Goal: Transaction & Acquisition: Purchase product/service

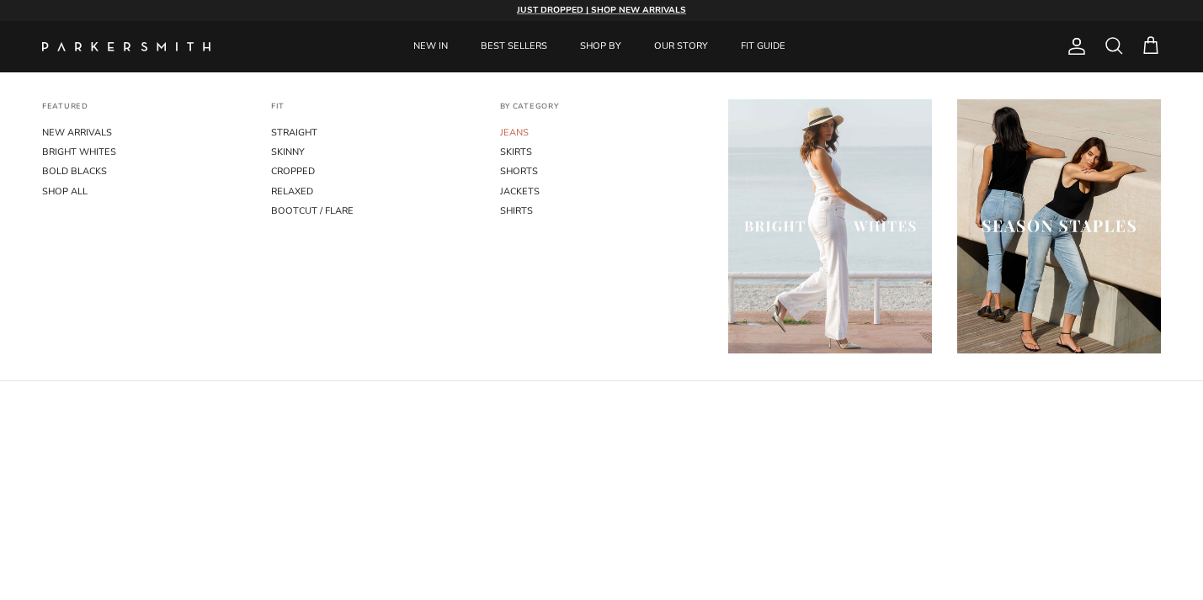
click at [514, 131] on link "JEANS" at bounding box center [602, 132] width 204 height 19
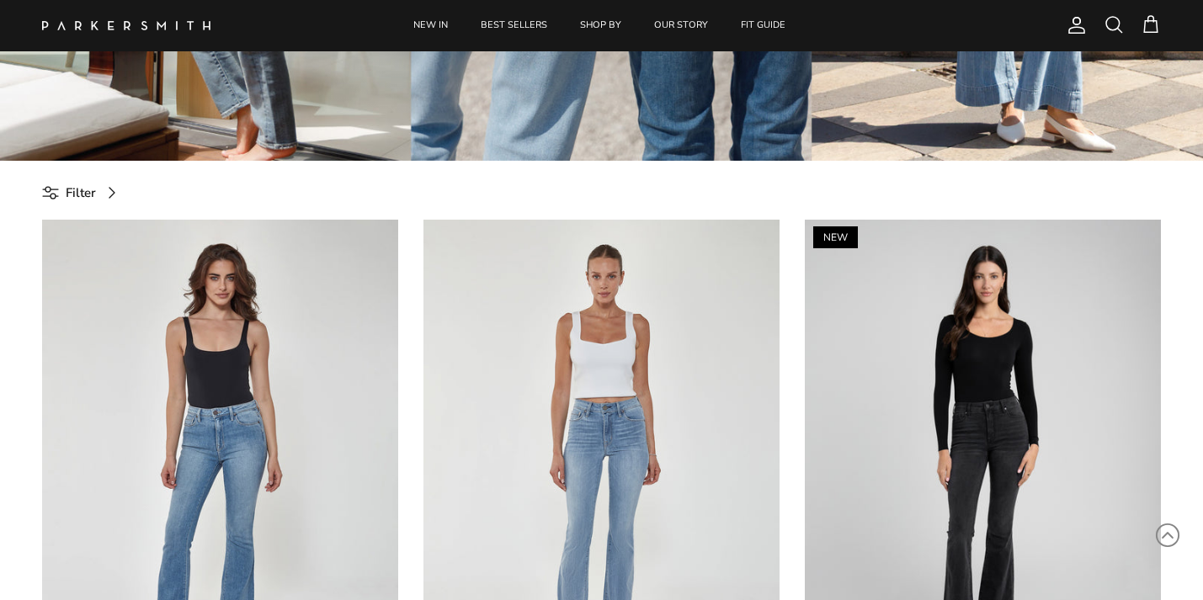
scroll to position [512, 0]
click at [86, 193] on span "Filter" at bounding box center [81, 194] width 30 height 20
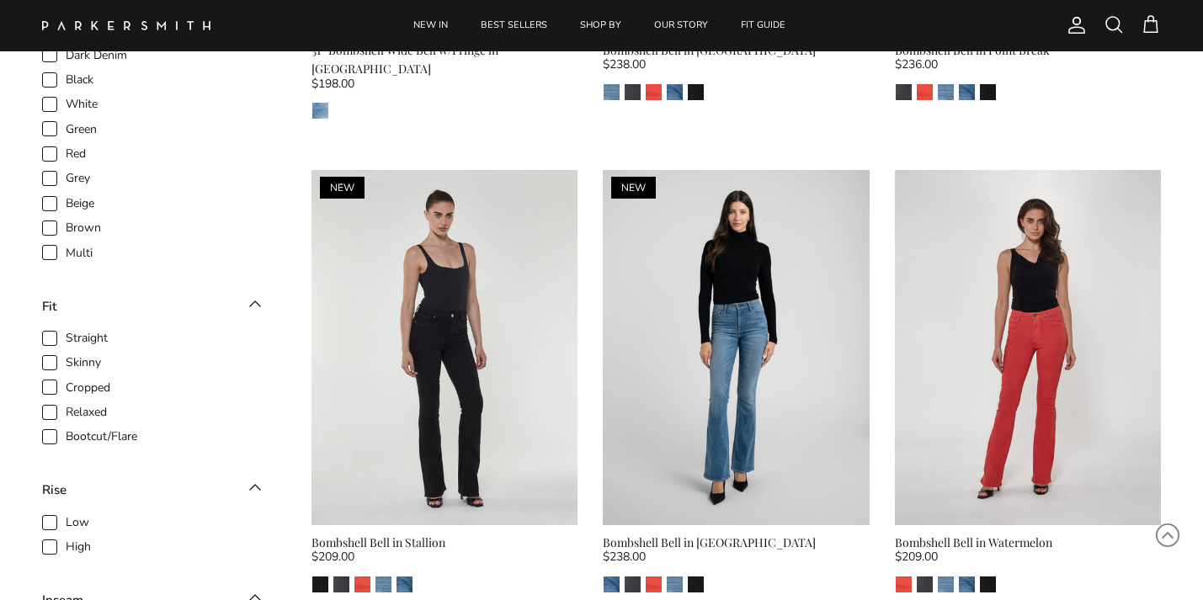
scroll to position [1069, 0]
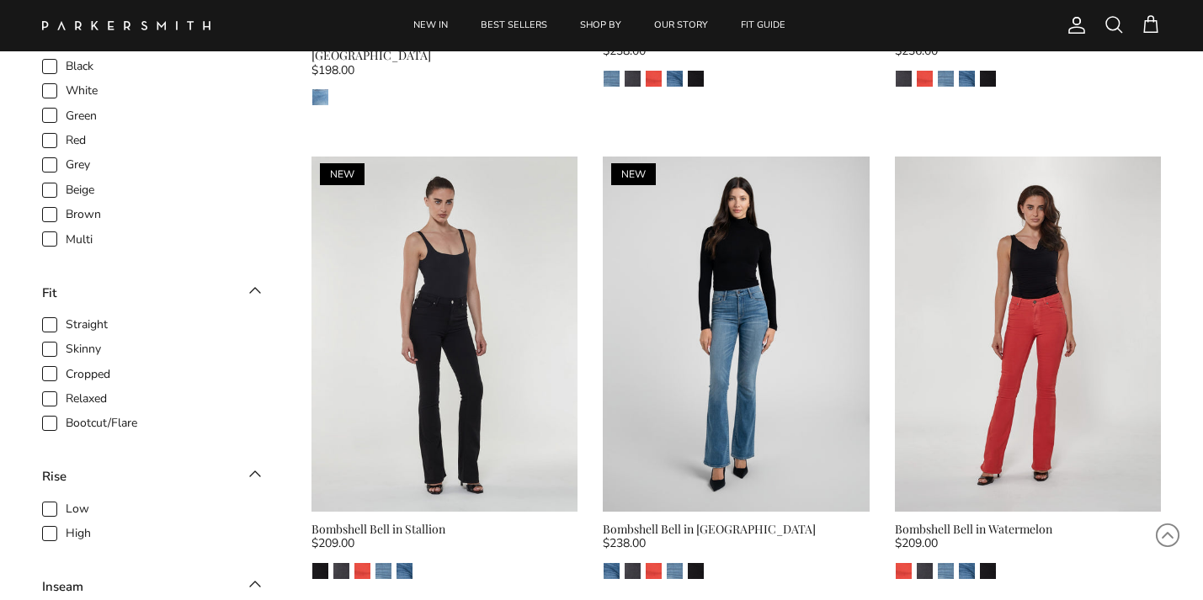
click at [66, 326] on span "Straight" at bounding box center [87, 325] width 42 height 17
click at [65, 317] on input "Straight" at bounding box center [66, 316] width 2 height 2
checkbox input "true"
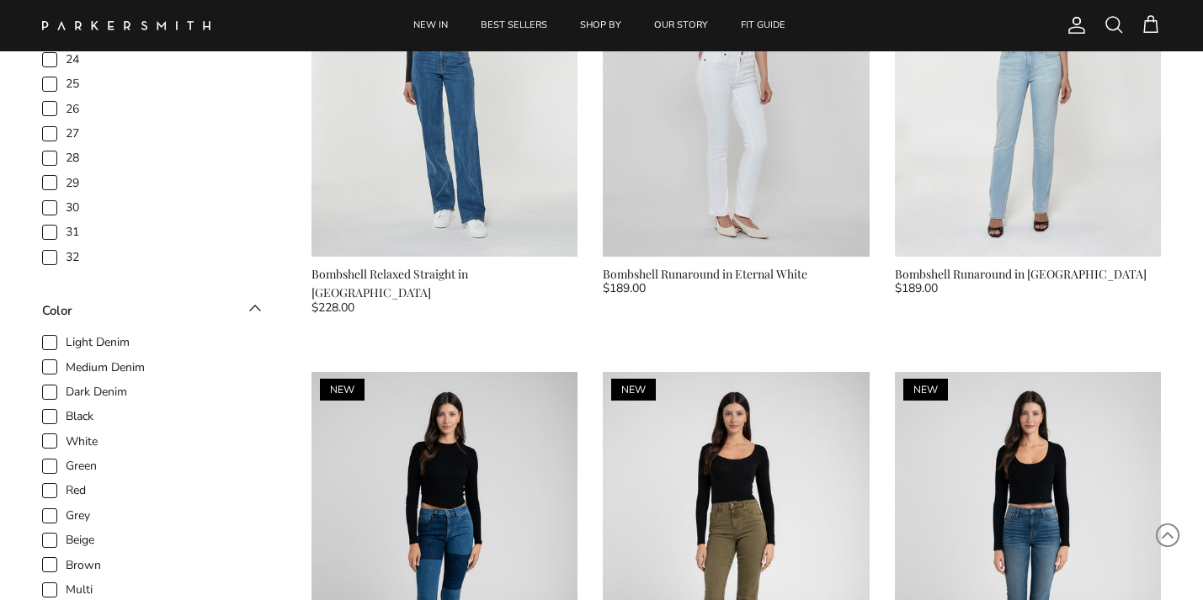
scroll to position [635, 0]
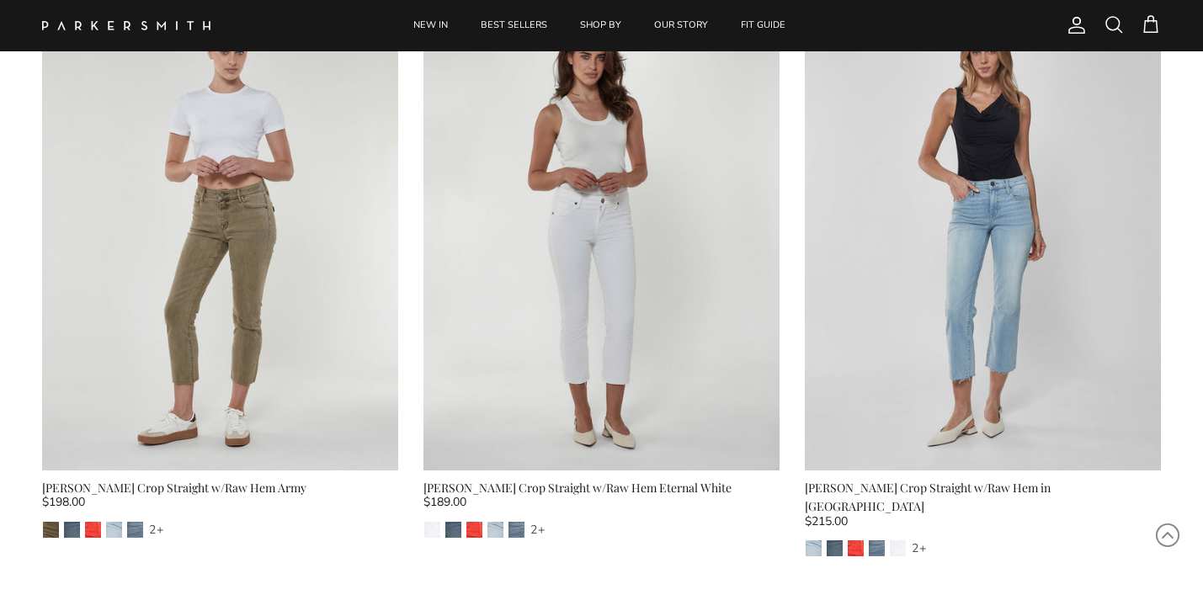
scroll to position [2520, 0]
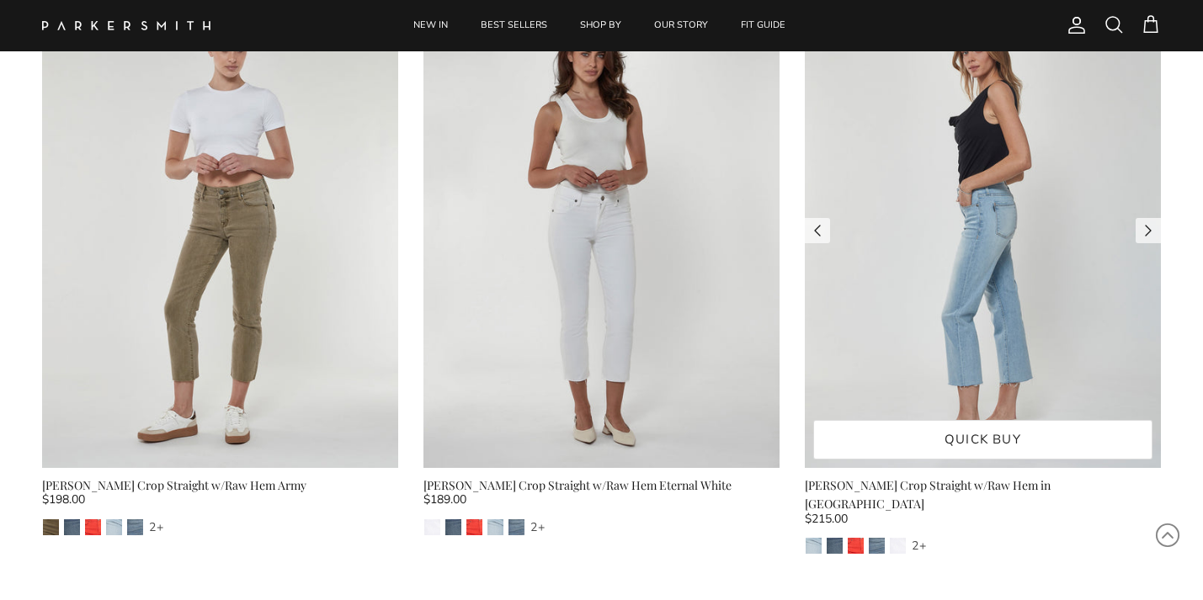
click at [956, 341] on img at bounding box center [983, 230] width 356 height 475
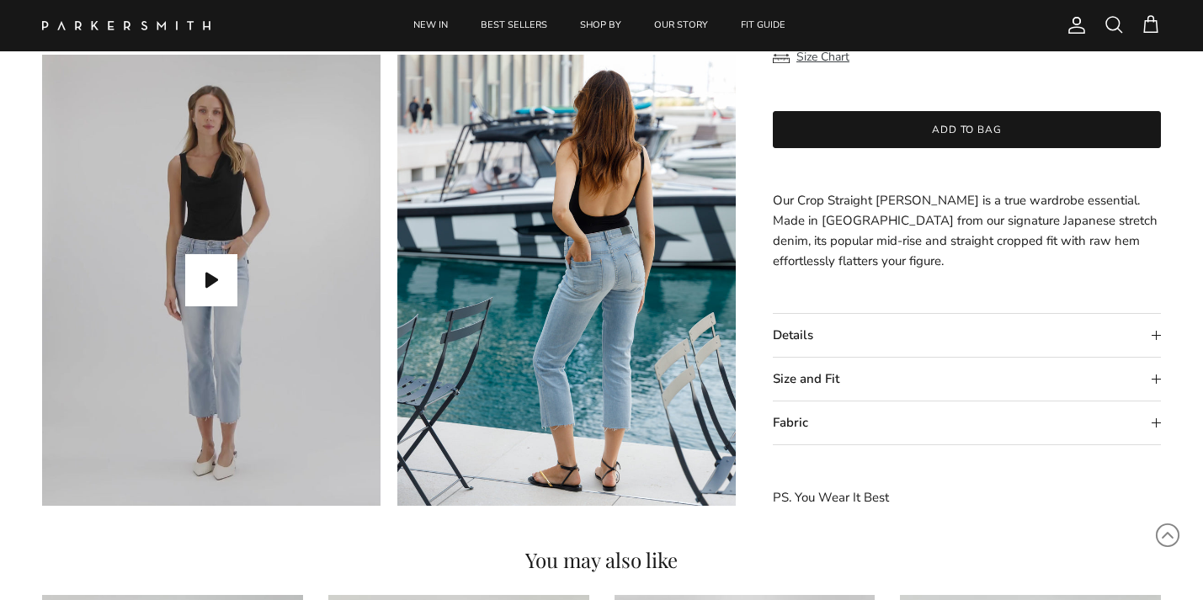
scroll to position [1490, 0]
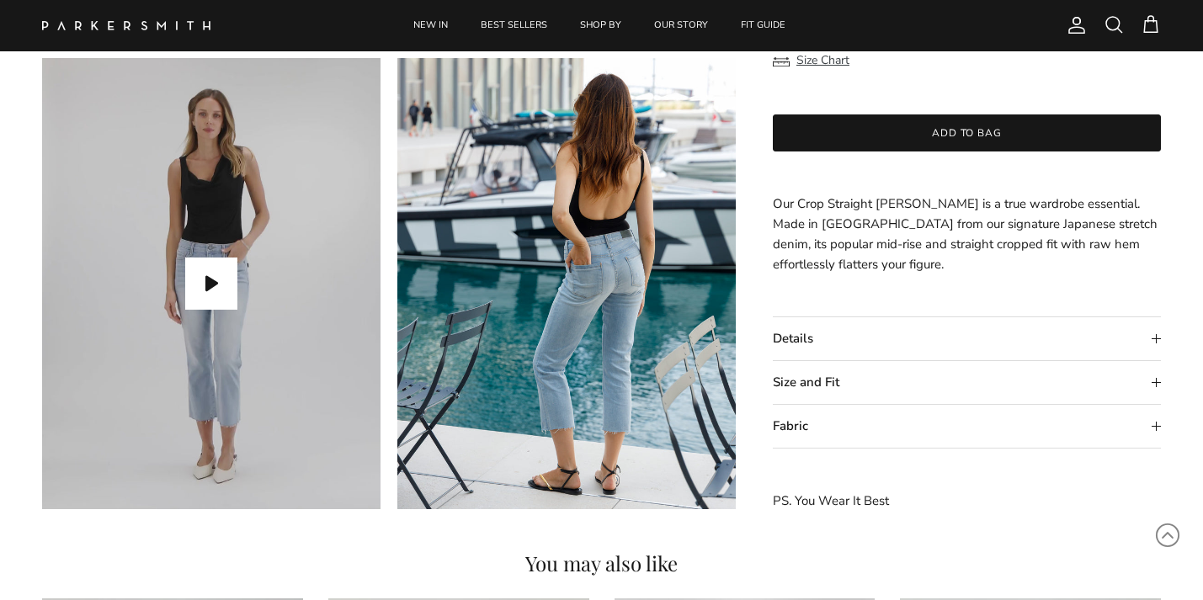
click at [1157, 338] on summary "Details" at bounding box center [967, 338] width 388 height 43
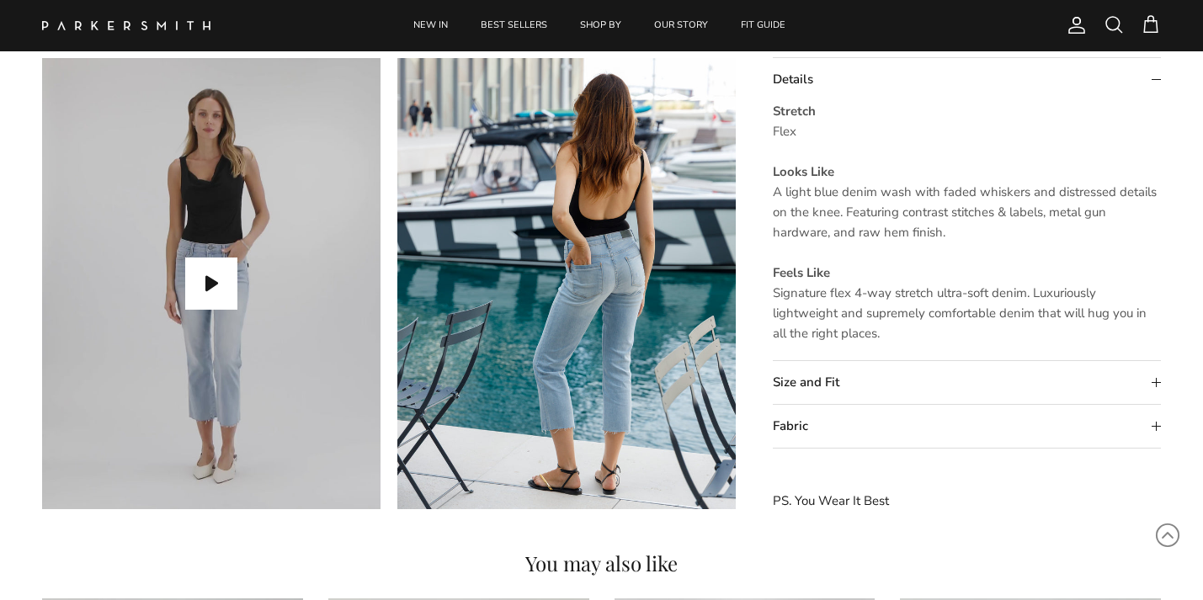
click at [1155, 378] on summary "Size and Fit" at bounding box center [967, 382] width 388 height 43
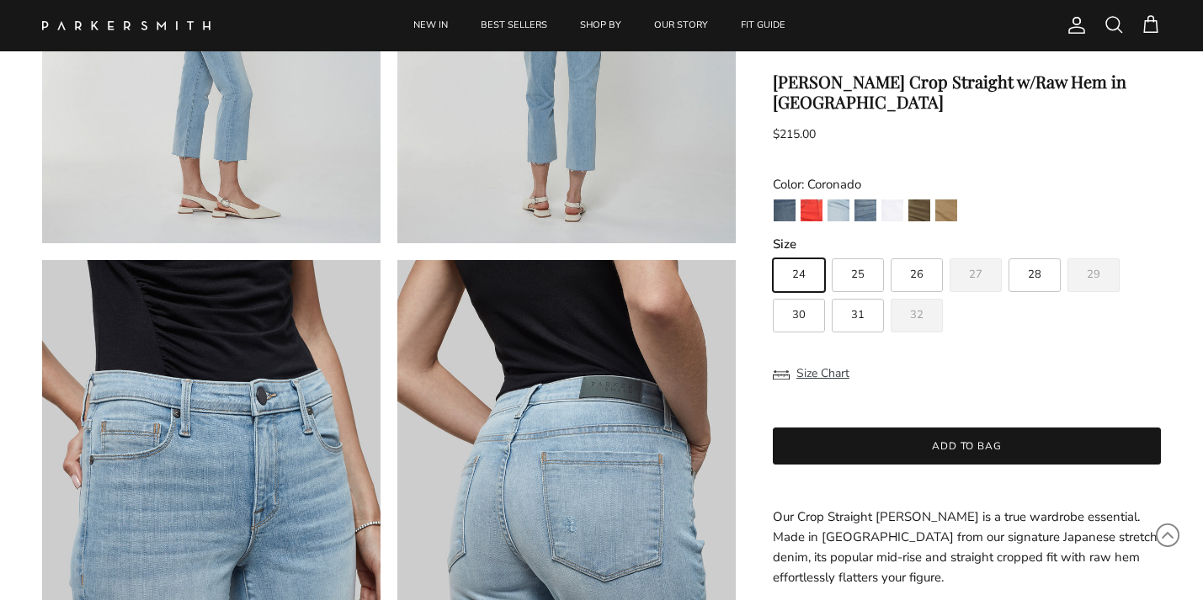
scroll to position [823, 0]
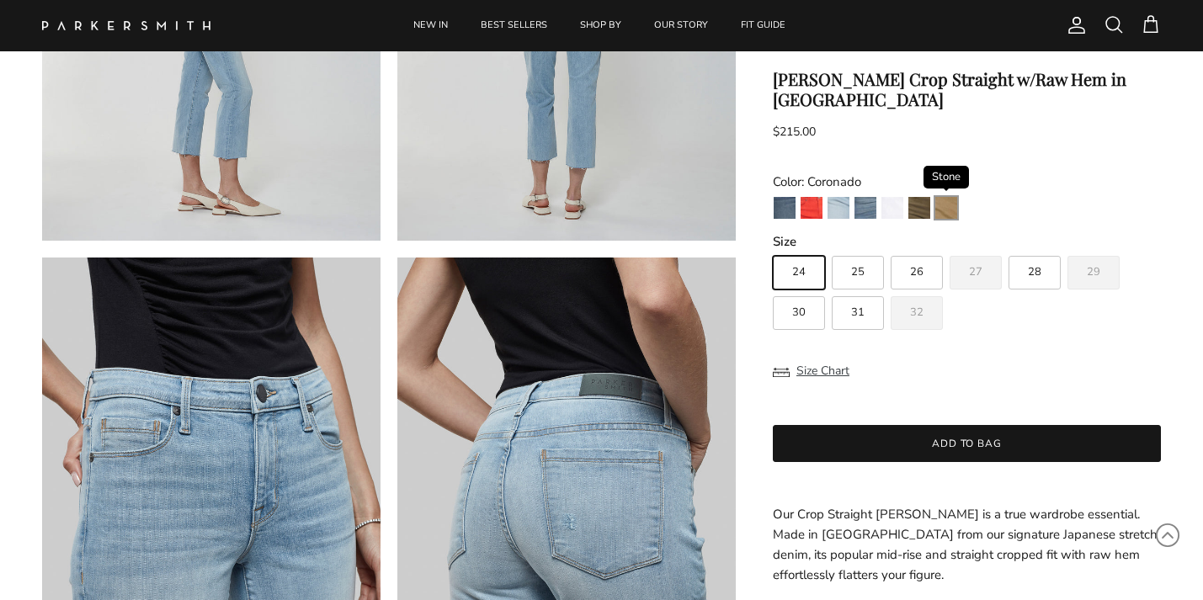
click at [944, 199] on img "Stone" at bounding box center [946, 208] width 22 height 22
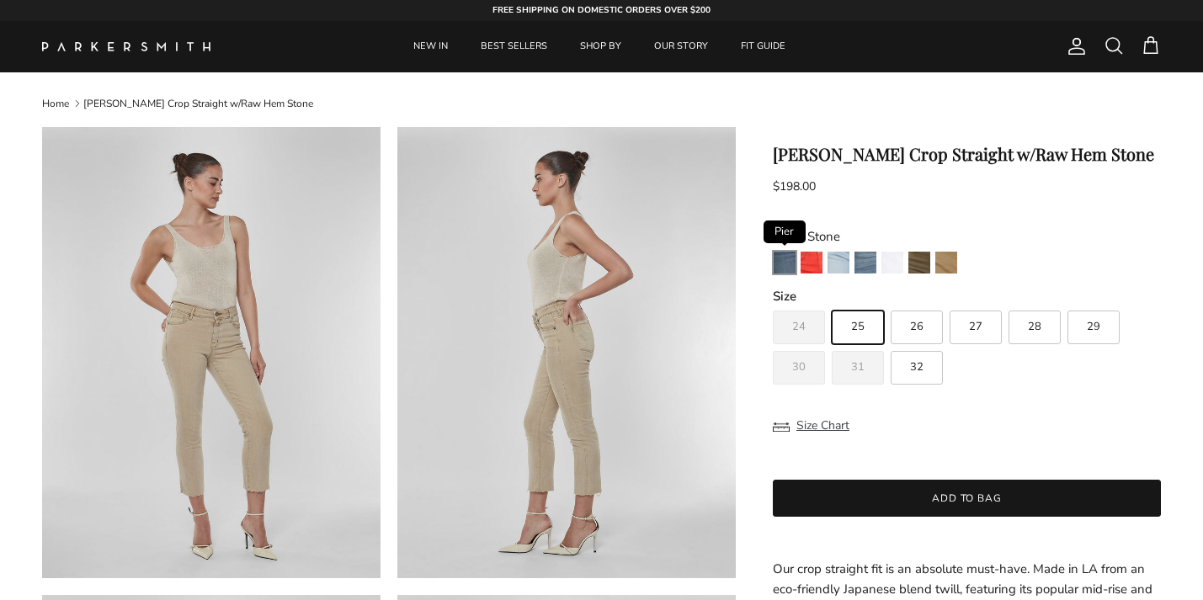
click at [788, 259] on img "Pier" at bounding box center [785, 263] width 22 height 22
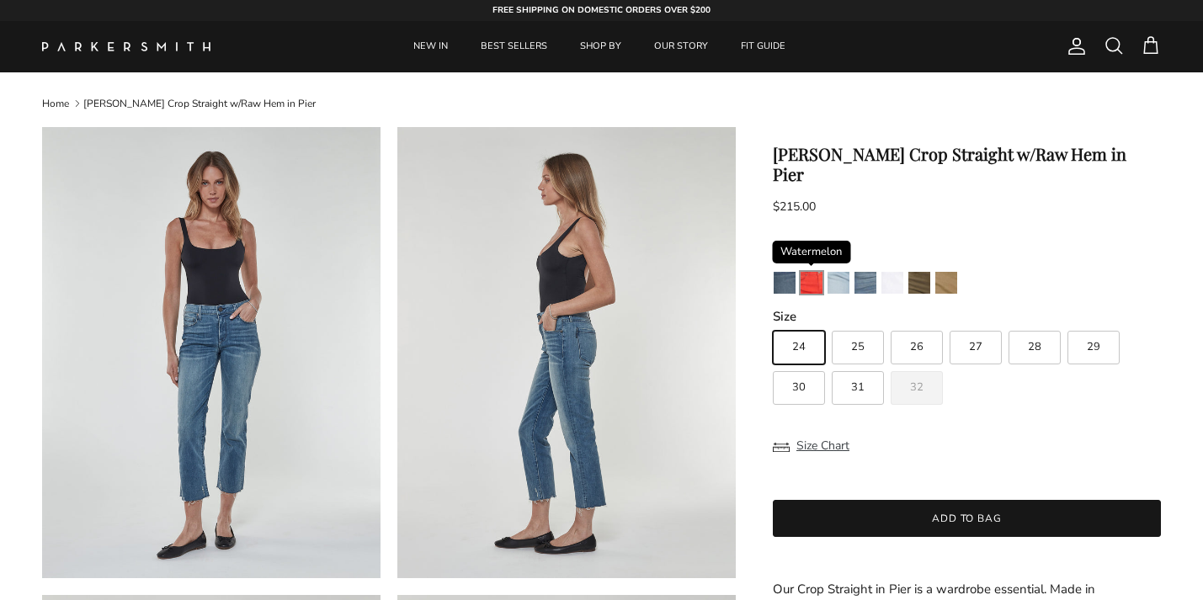
click at [809, 272] on img "Watermelon" at bounding box center [812, 283] width 22 height 22
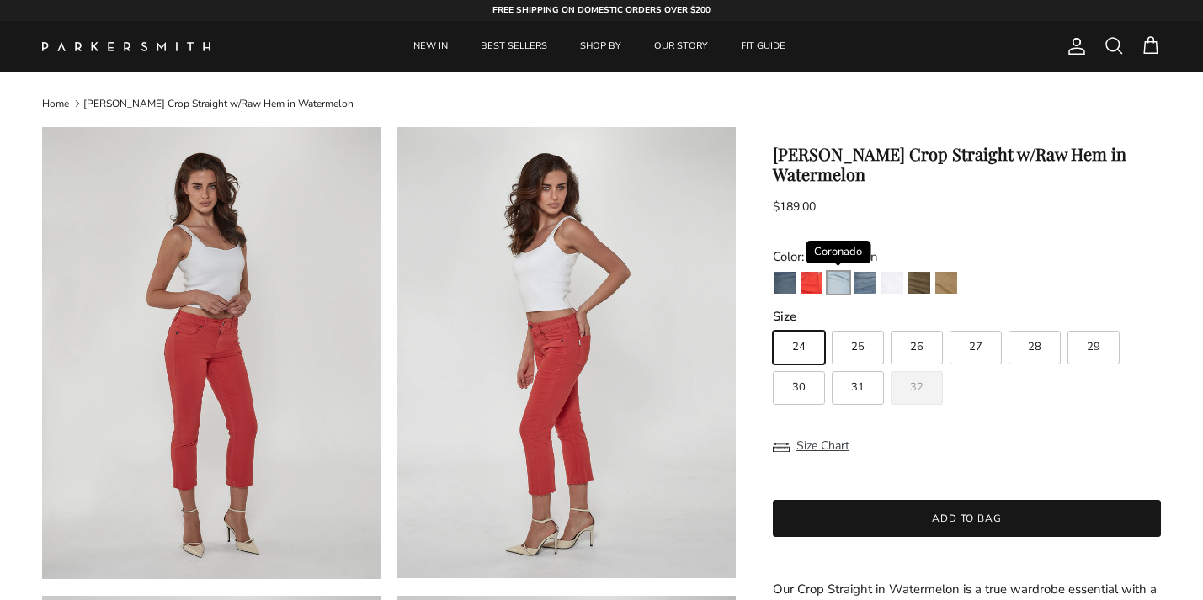
click at [834, 272] on img "Coronado" at bounding box center [839, 283] width 22 height 22
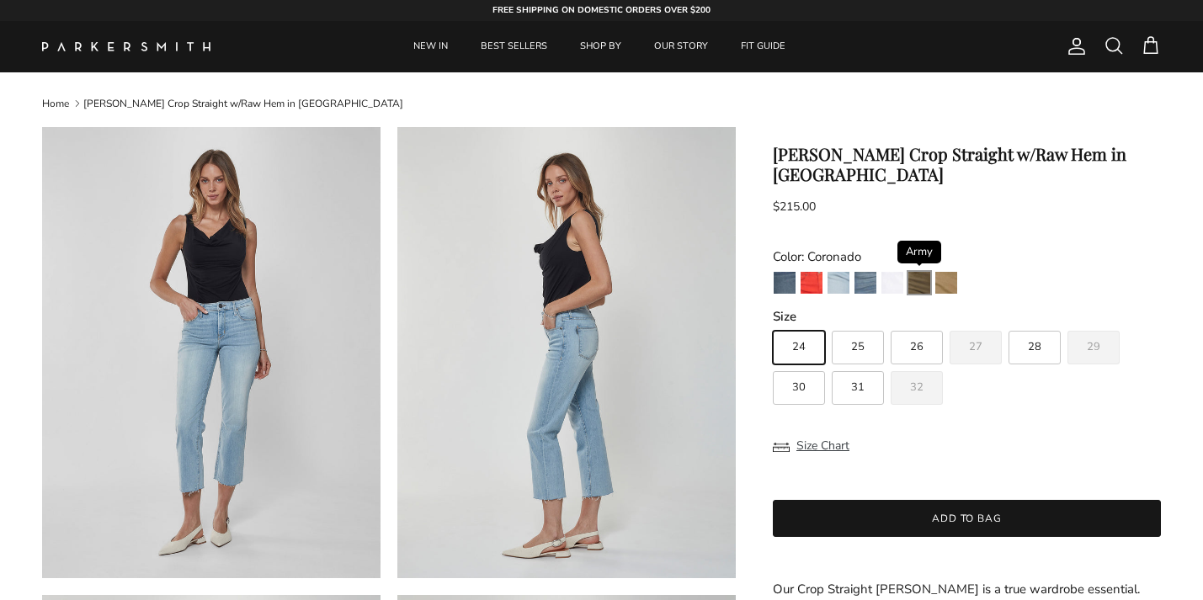
click at [923, 272] on img "Army" at bounding box center [920, 283] width 22 height 22
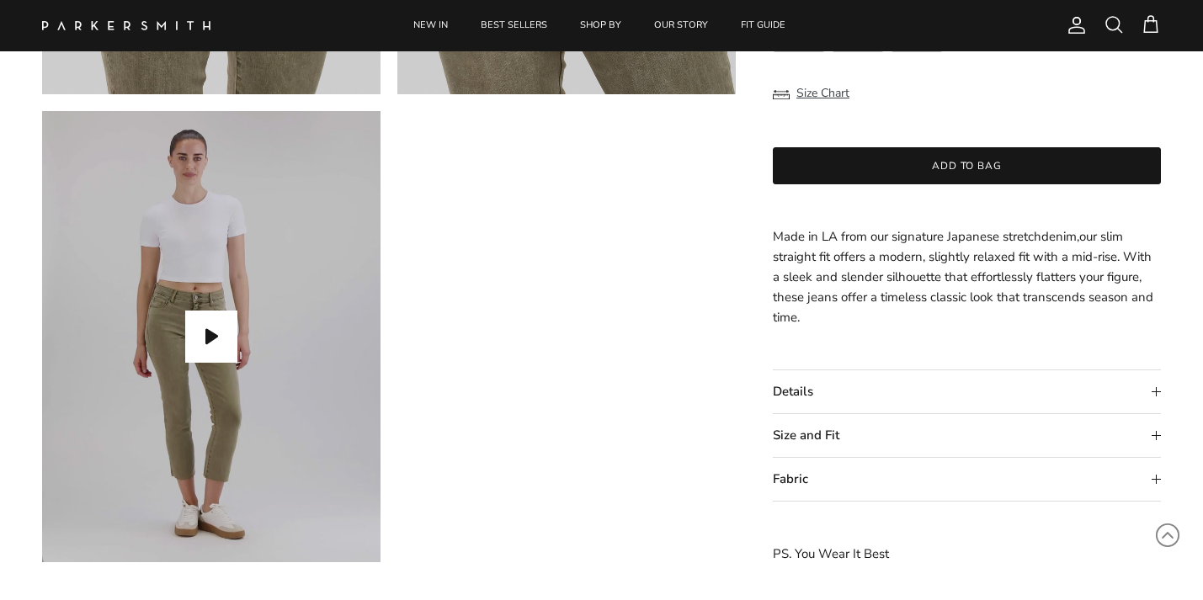
scroll to position [1440, 0]
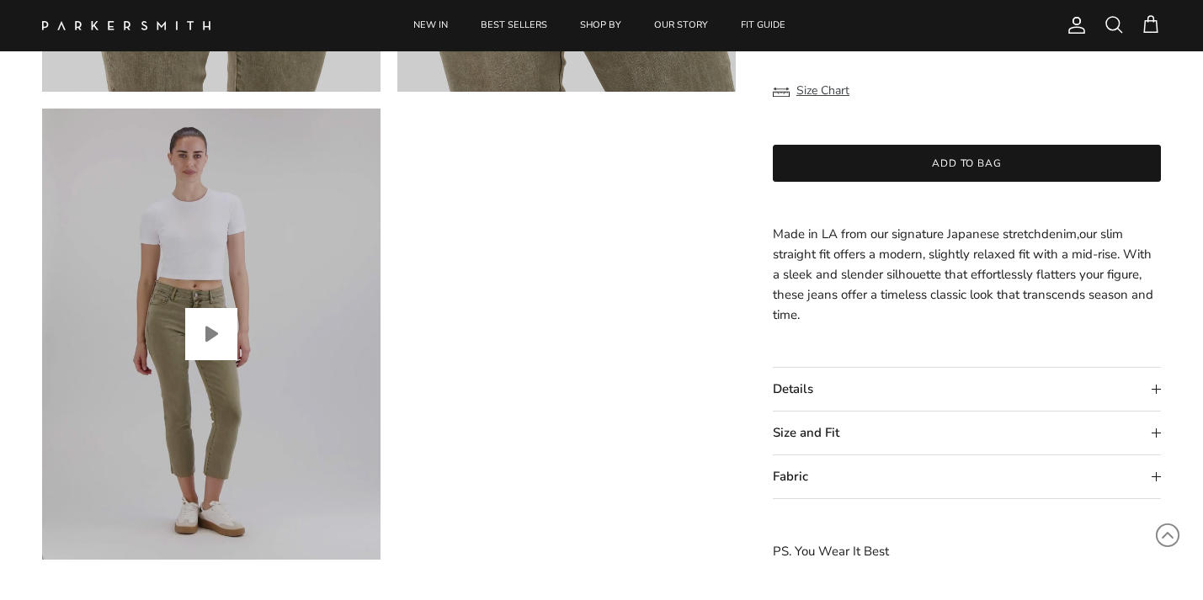
click at [210, 343] on button "Play video" at bounding box center [211, 334] width 52 height 52
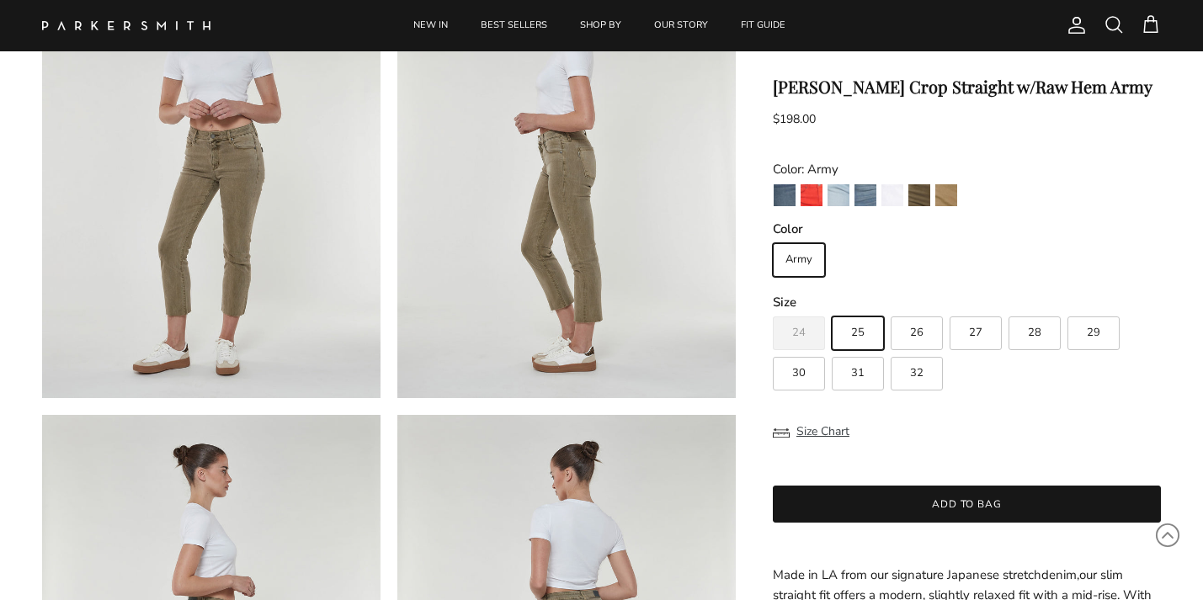
scroll to position [0, 0]
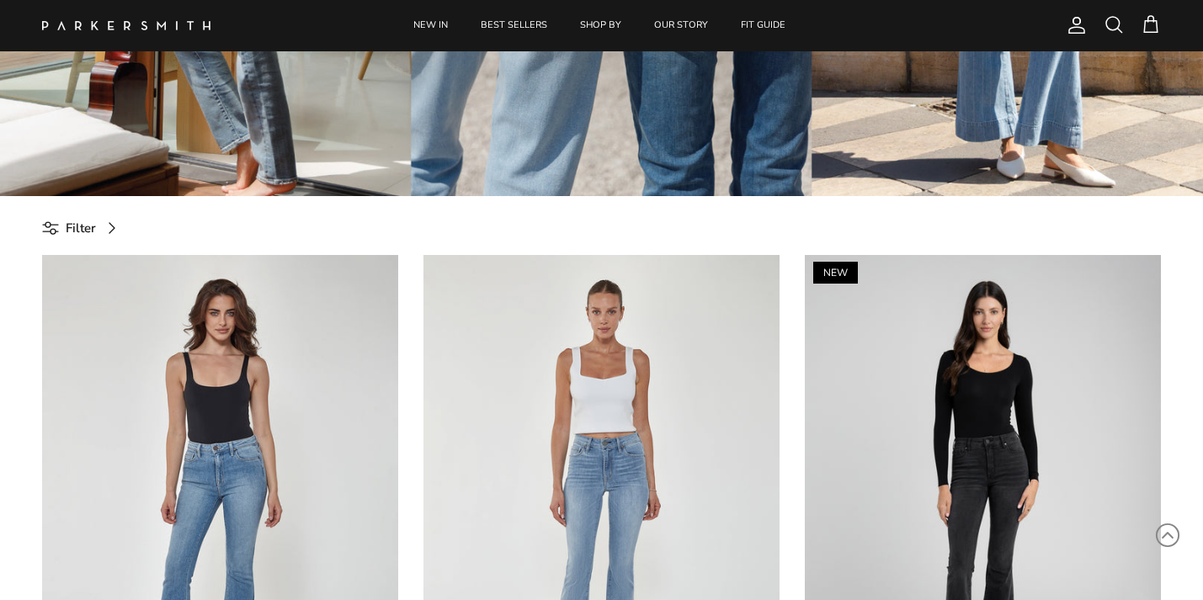
scroll to position [487, 0]
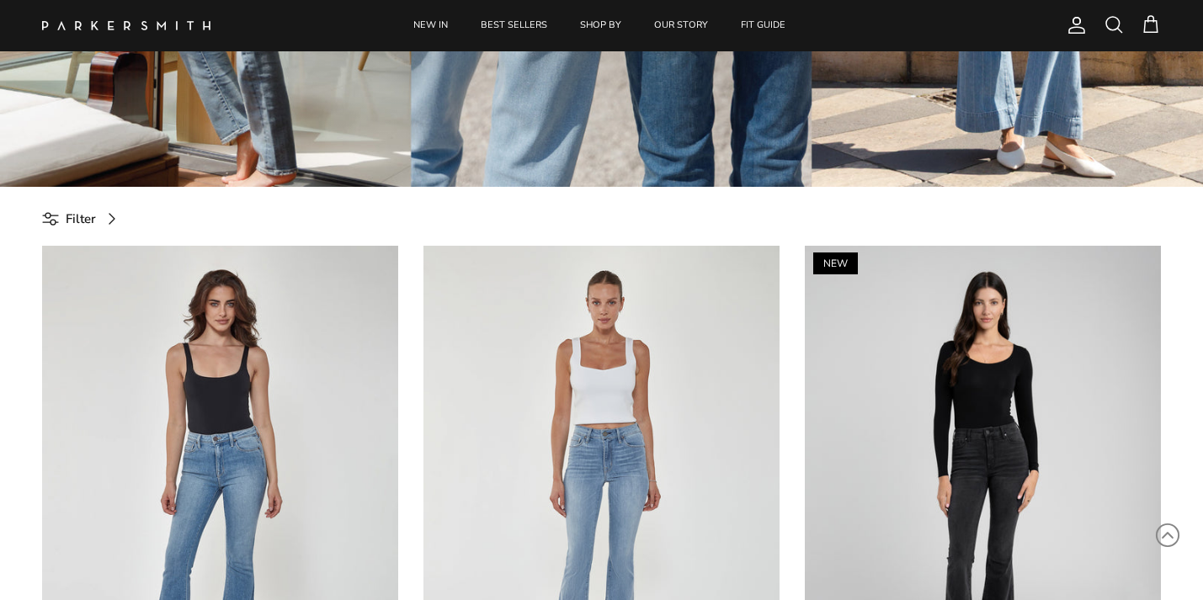
click at [92, 219] on span "Filter" at bounding box center [81, 219] width 30 height 20
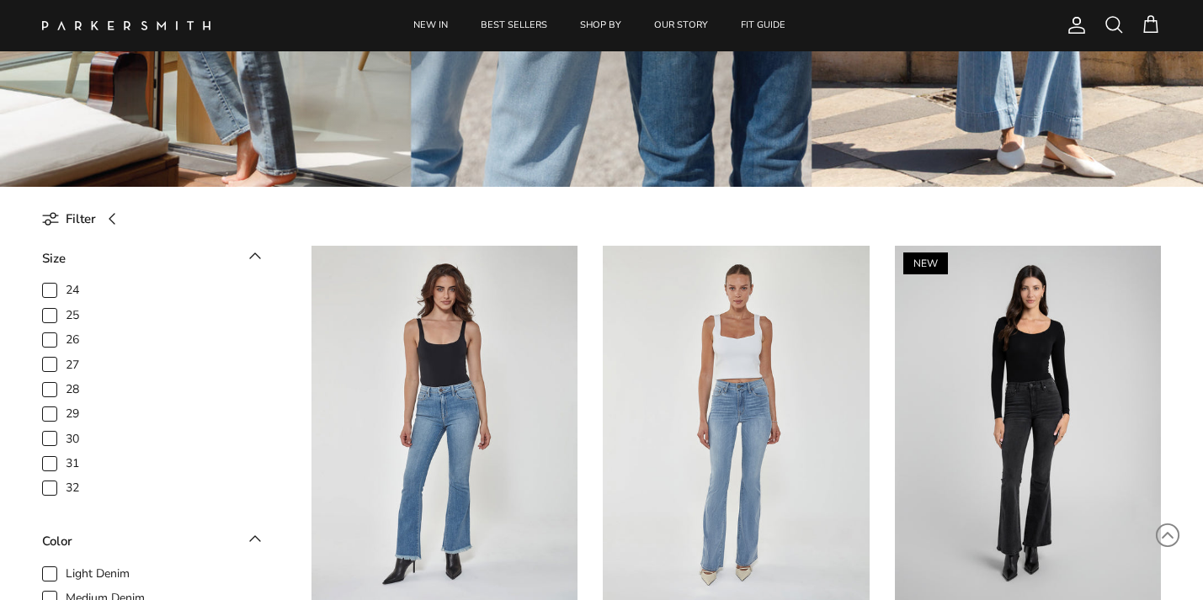
click at [66, 411] on span "29" at bounding box center [72, 414] width 13 height 17
click at [65, 407] on input "29" at bounding box center [66, 406] width 2 height 2
checkbox input "true"
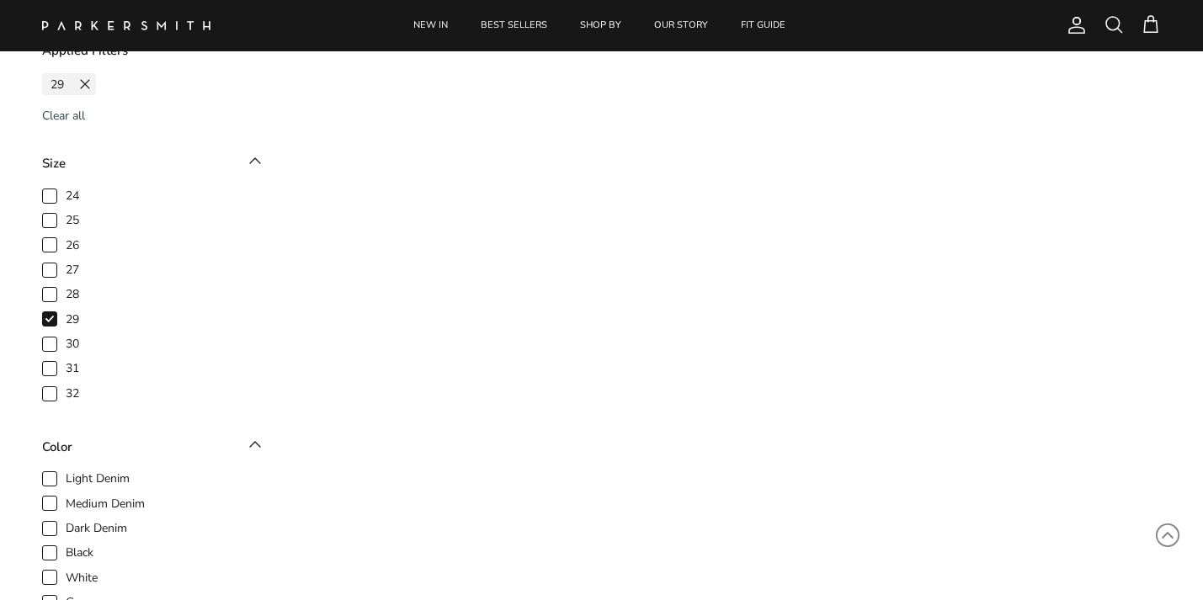
scroll to position [719, 0]
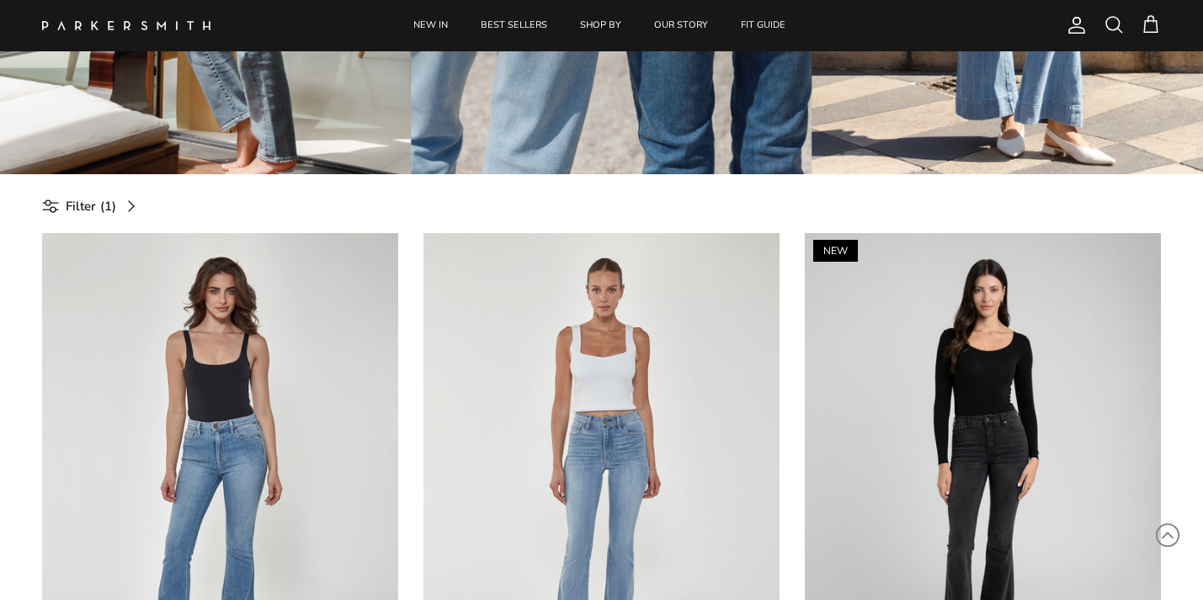
scroll to position [493, 0]
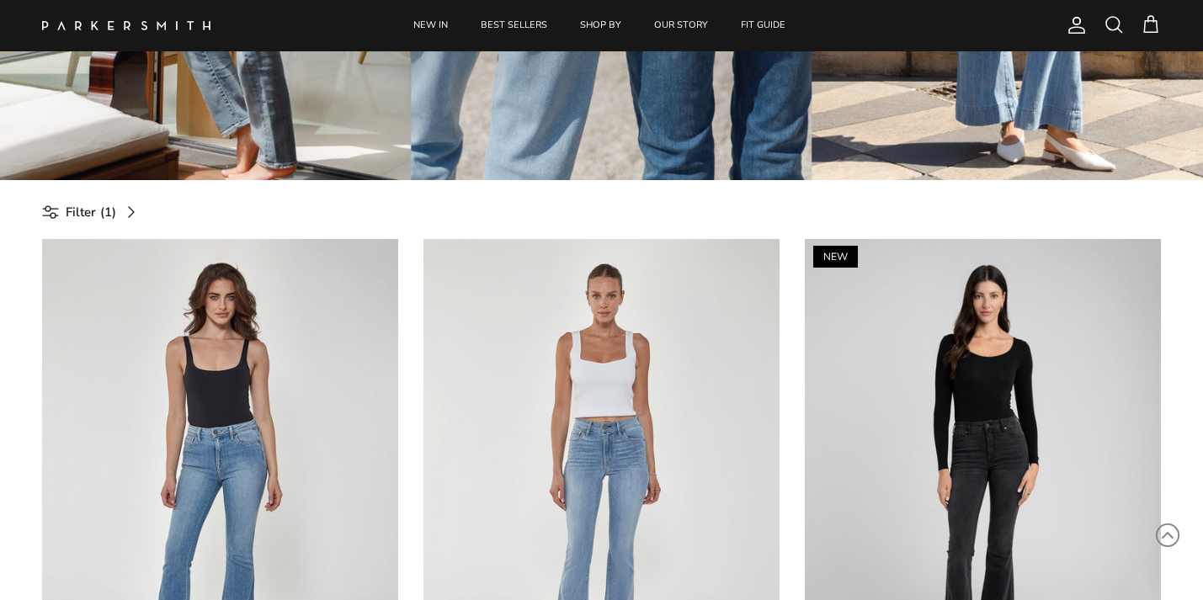
click at [72, 206] on span "Filter" at bounding box center [81, 212] width 30 height 20
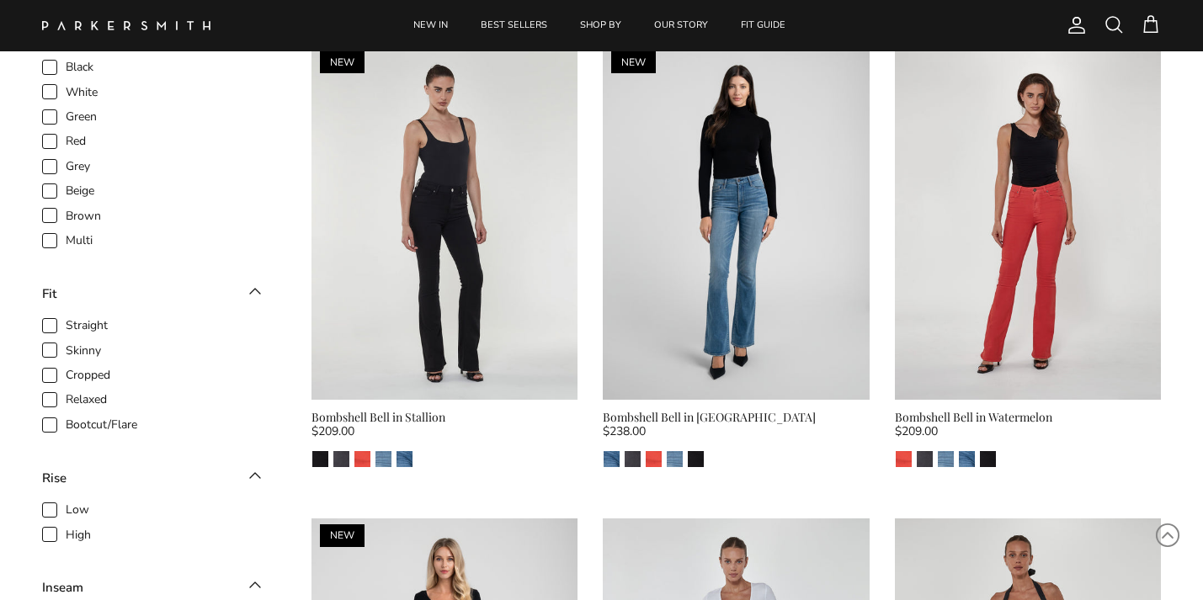
scroll to position [1182, 0]
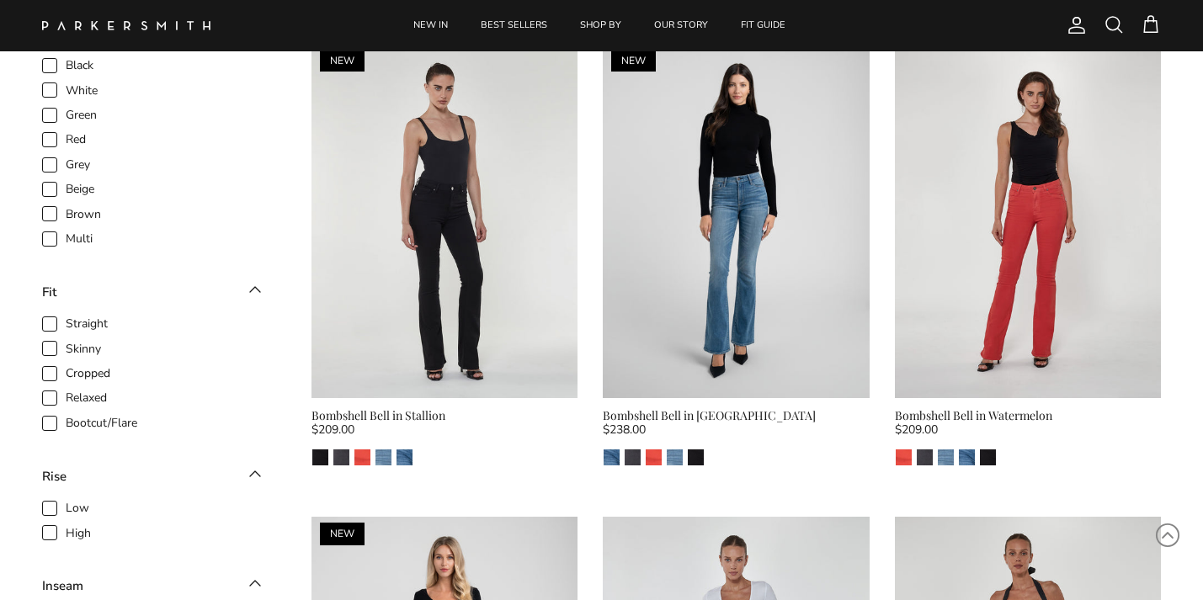
click at [66, 328] on span "Straight" at bounding box center [87, 324] width 42 height 17
click at [65, 317] on input "Straight" at bounding box center [66, 316] width 2 height 2
checkbox input "true"
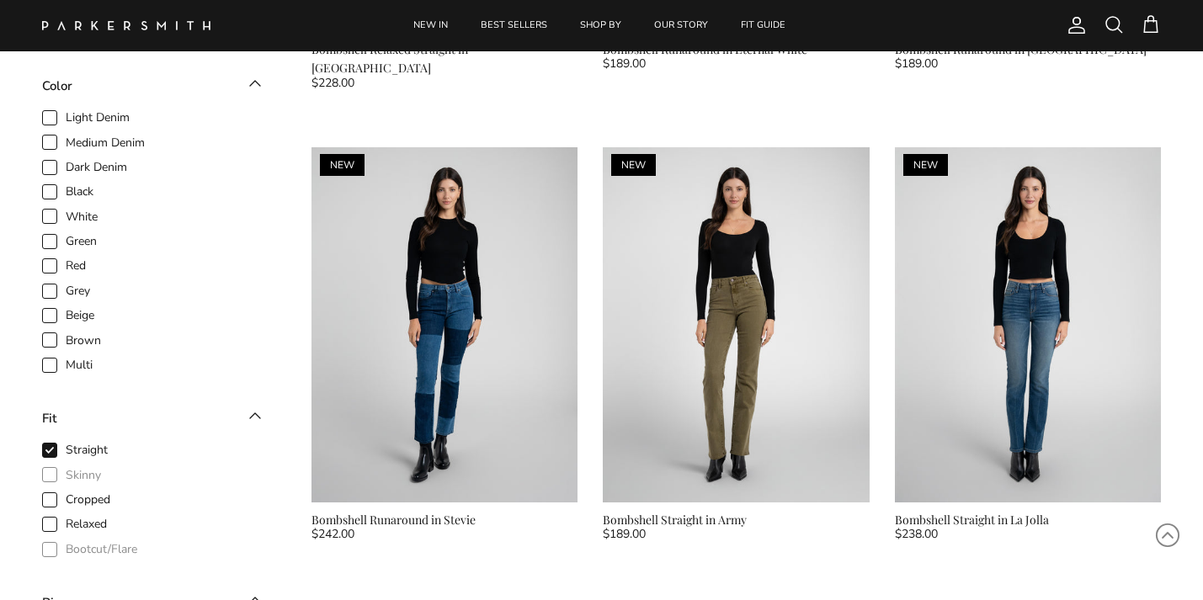
scroll to position [884, 0]
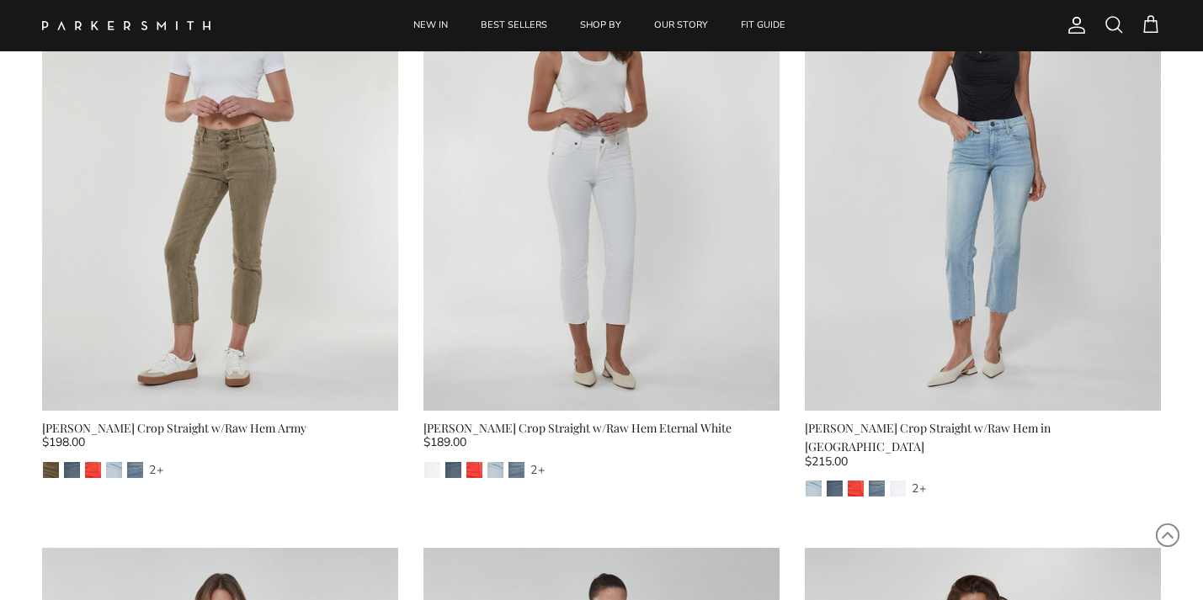
scroll to position [2580, 0]
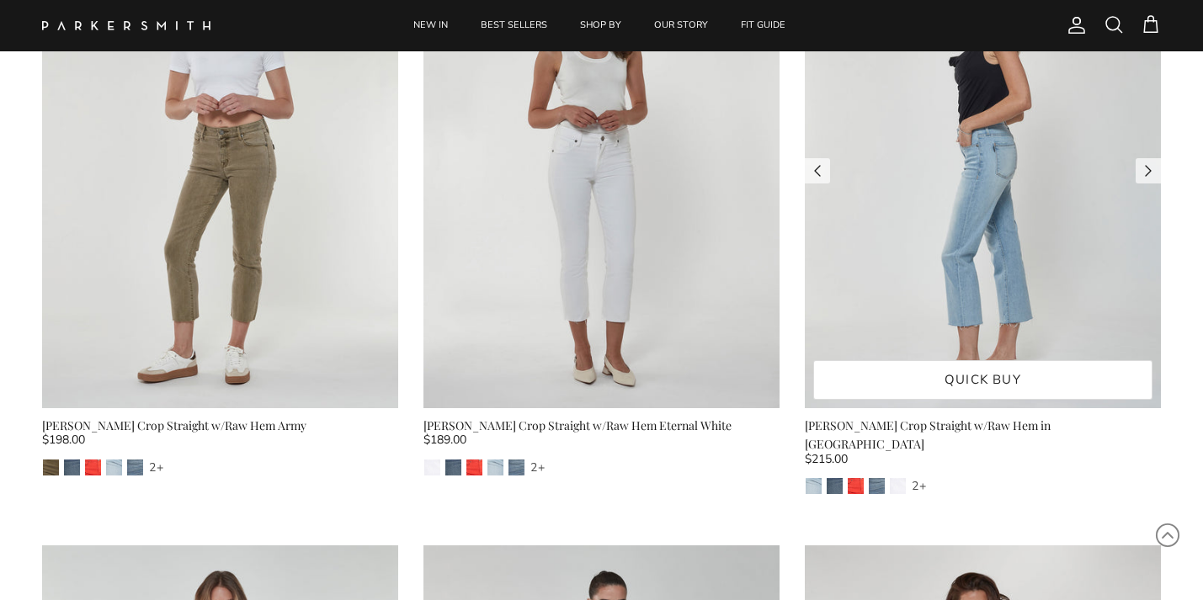
click at [968, 285] on img at bounding box center [983, 170] width 356 height 475
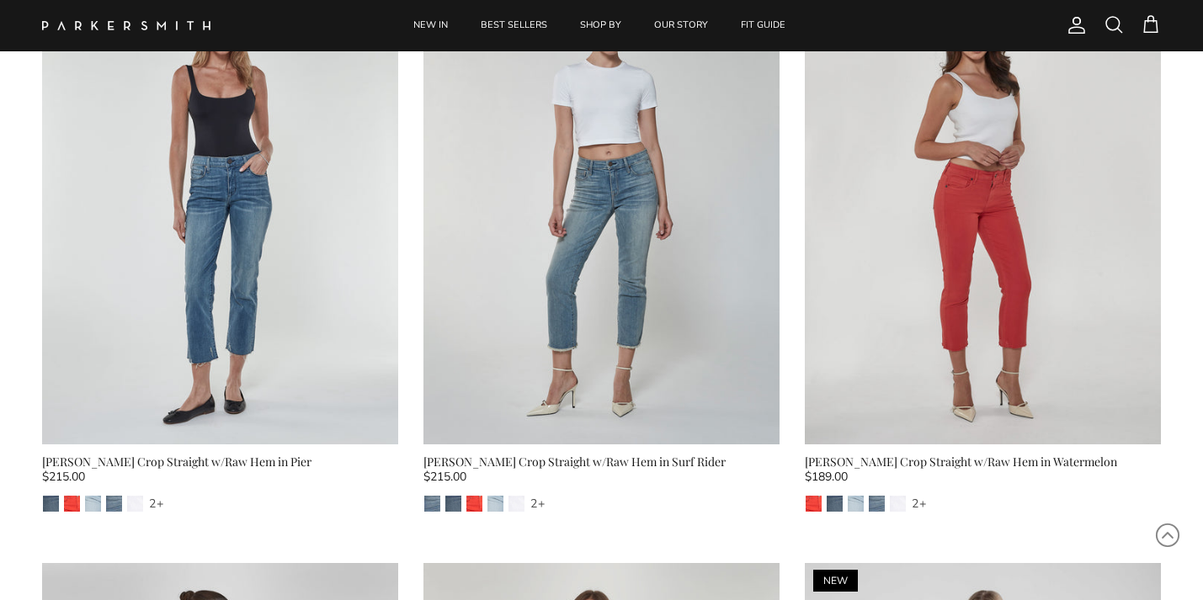
scroll to position [3159, 0]
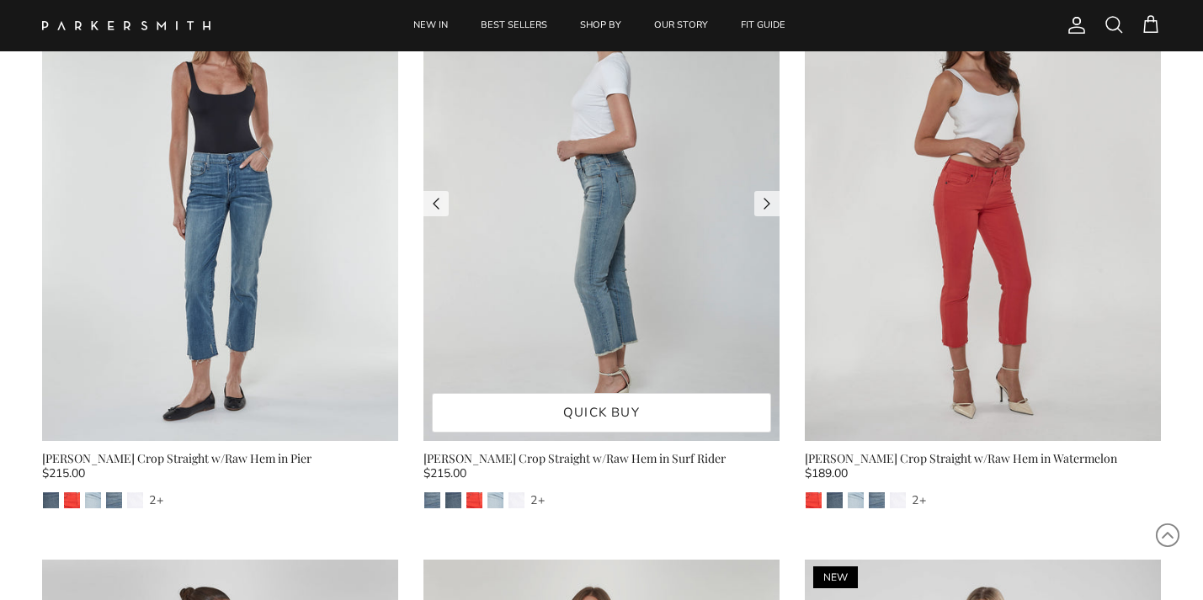
click at [551, 285] on img at bounding box center [602, 203] width 356 height 475
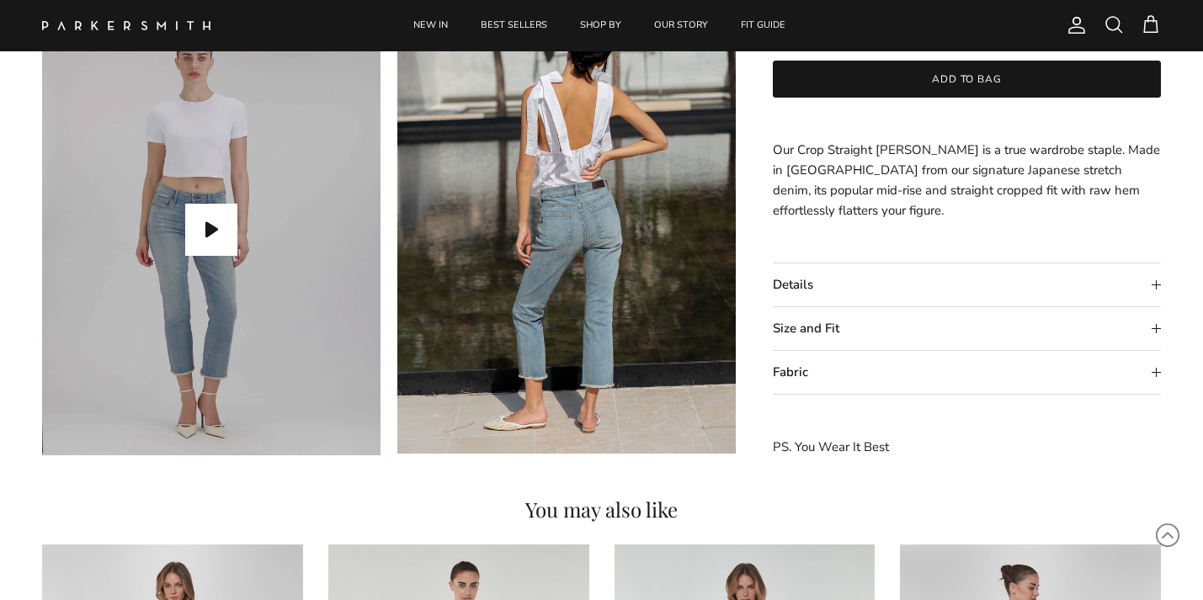
scroll to position [1548, 0]
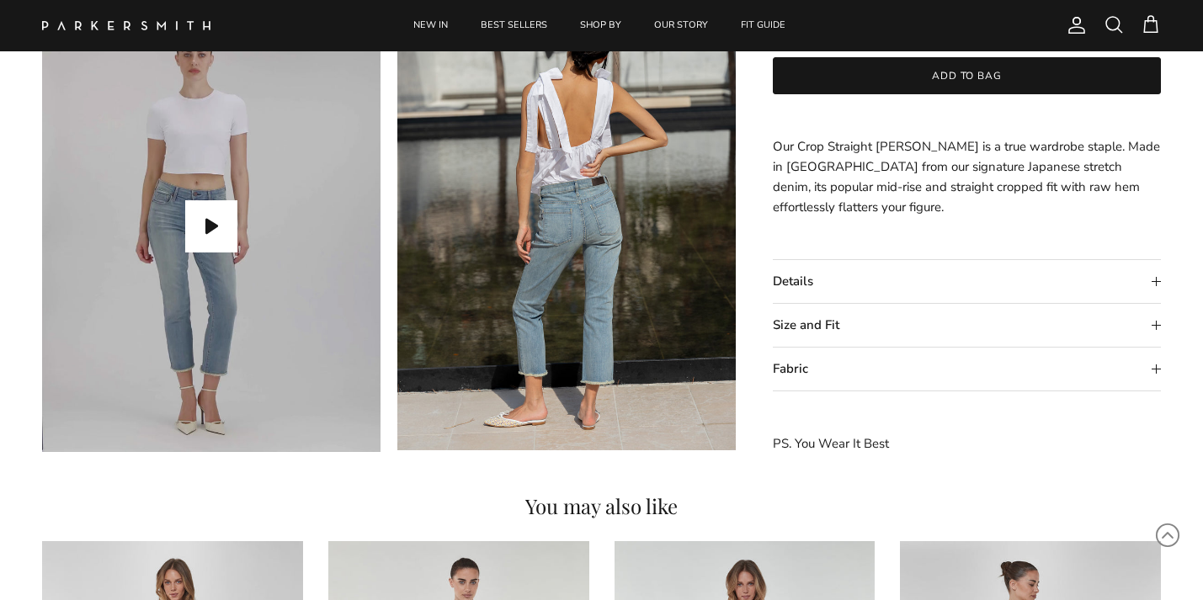
click at [1159, 330] on summary "Size and Fit" at bounding box center [967, 325] width 388 height 43
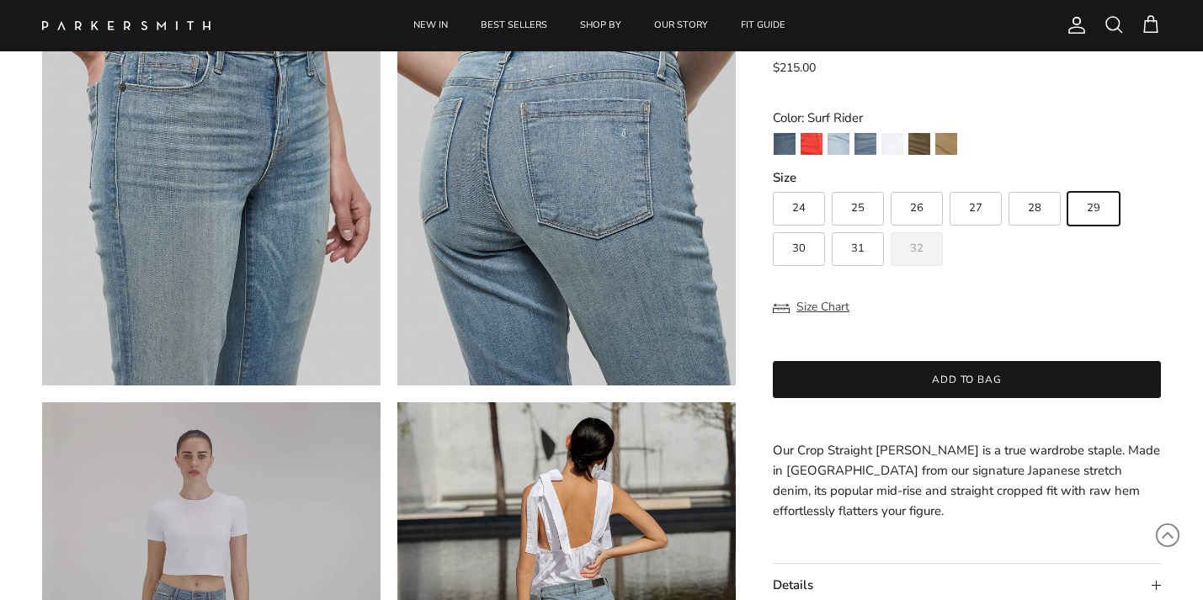
scroll to position [1125, 0]
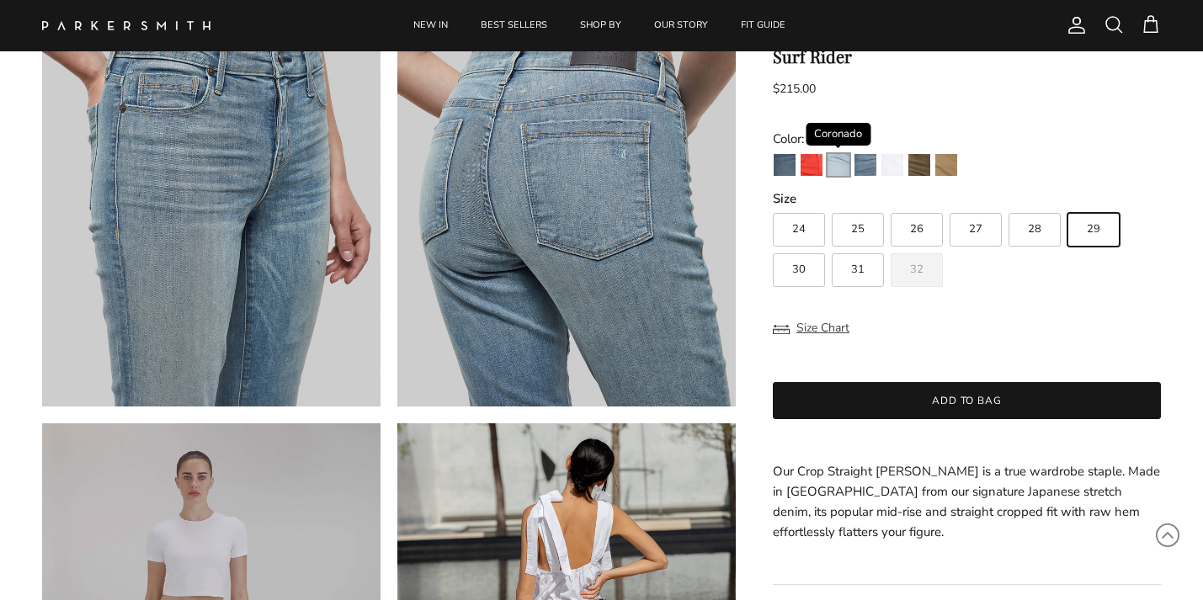
click at [840, 162] on img "Coronado" at bounding box center [839, 165] width 22 height 22
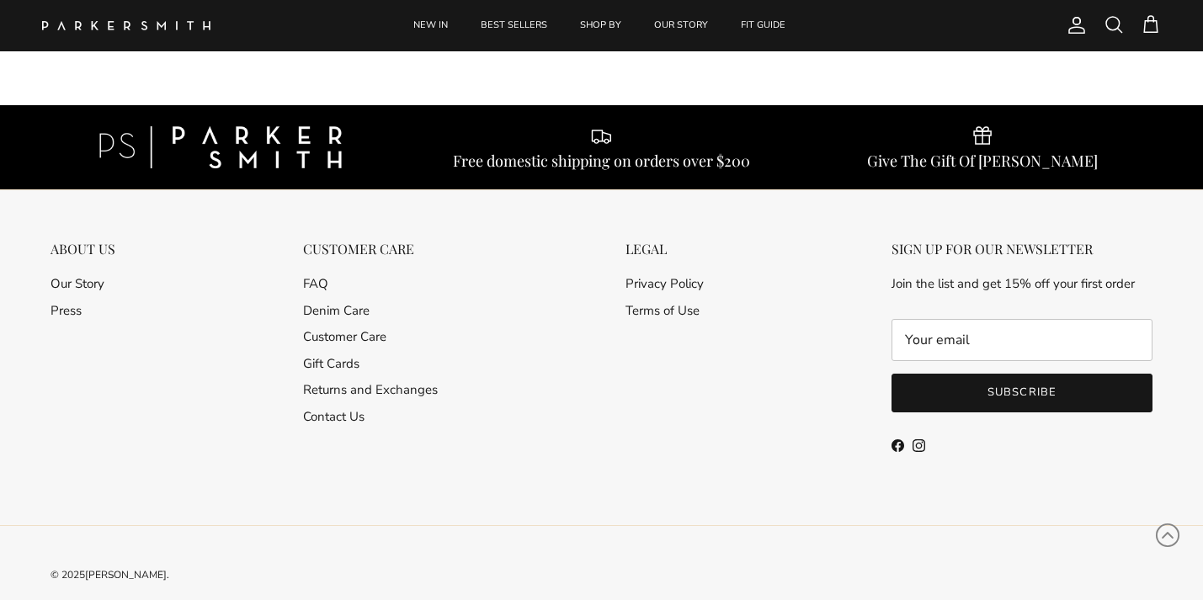
scroll to position [2492, 0]
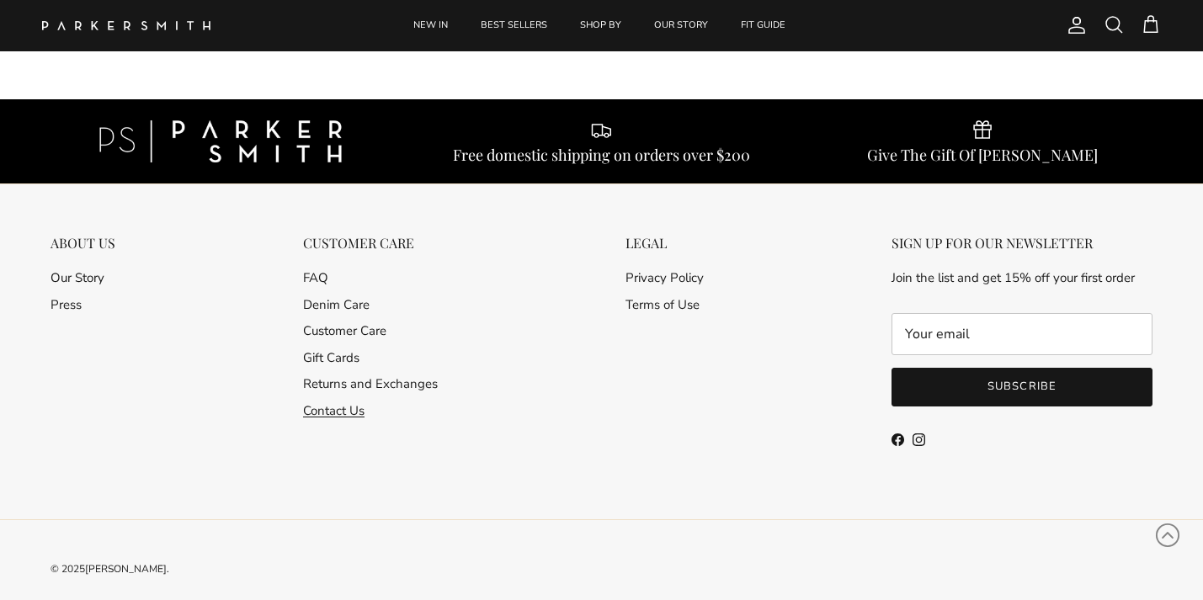
click at [320, 402] on link "Contact Us" at bounding box center [333, 410] width 61 height 17
